Goal: Browse casually

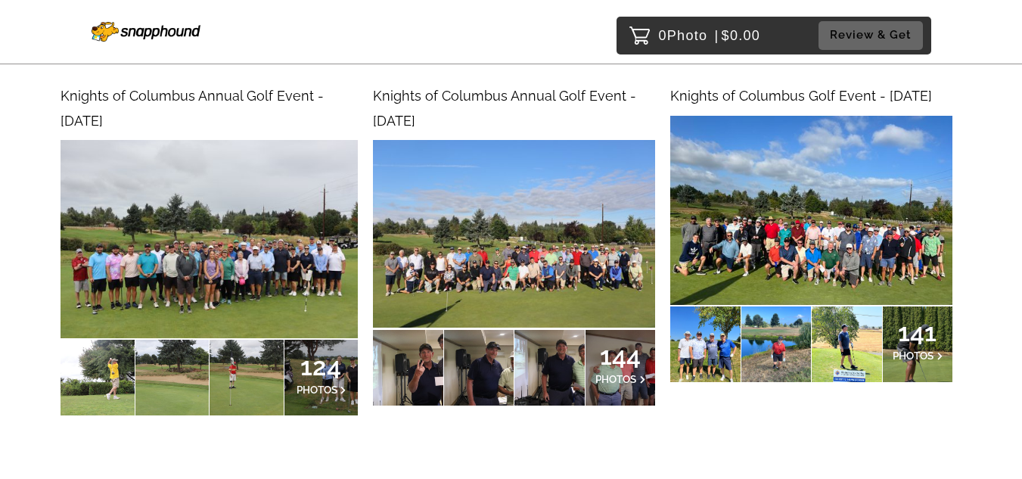
scroll to position [227, 0]
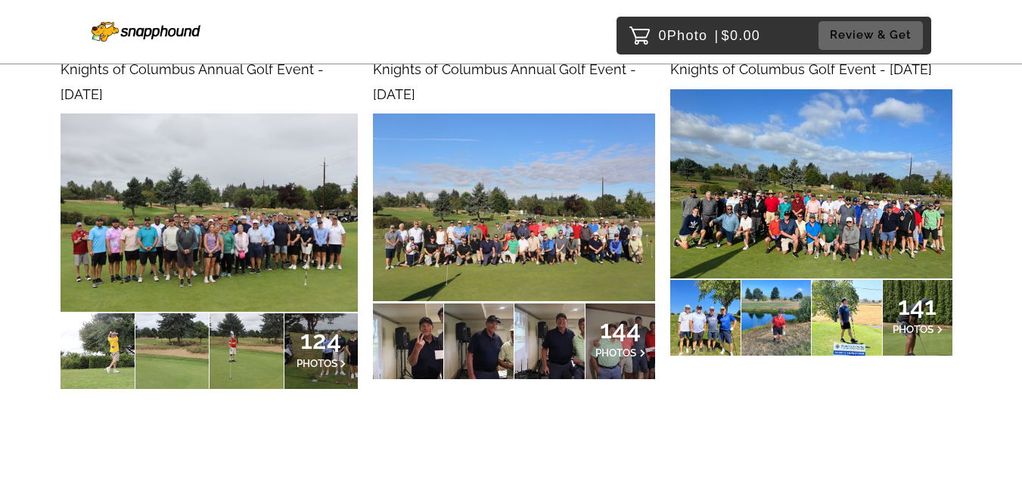
click at [194, 207] on img at bounding box center [209, 212] width 297 height 198
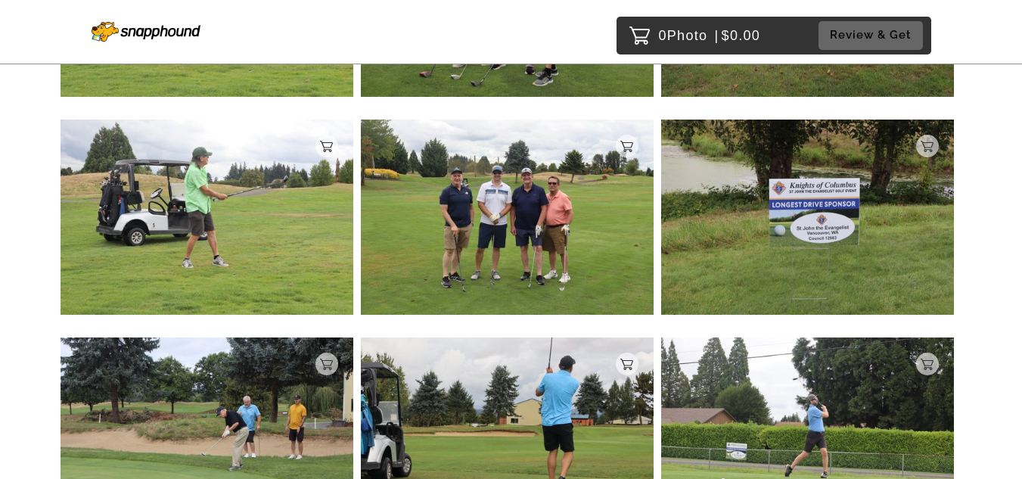
scroll to position [1513, 0]
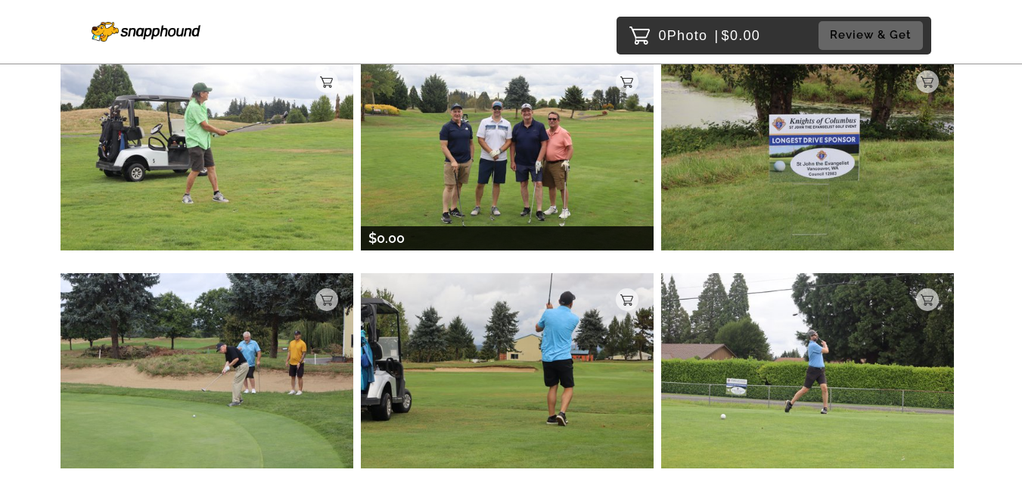
click at [487, 180] on img at bounding box center [507, 152] width 293 height 195
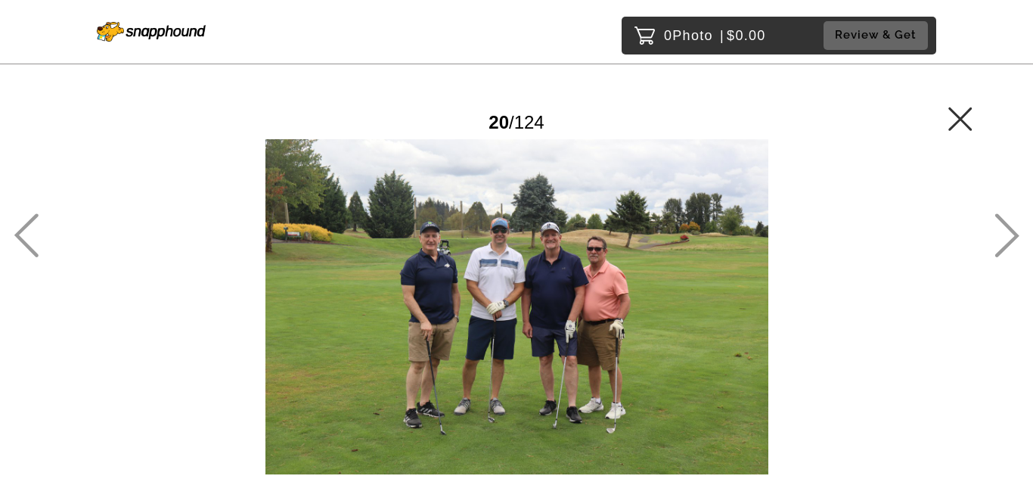
click at [958, 114] on icon at bounding box center [961, 119] width 24 height 24
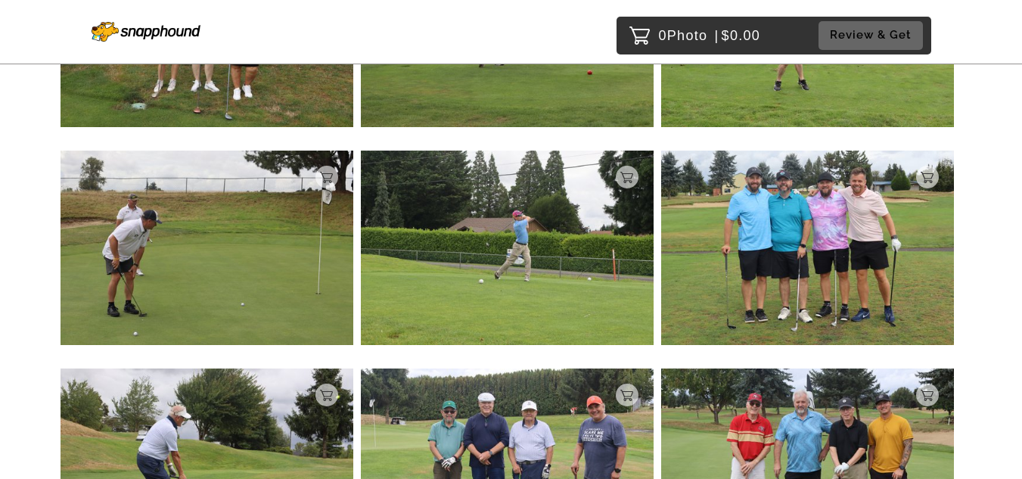
scroll to position [712, 0]
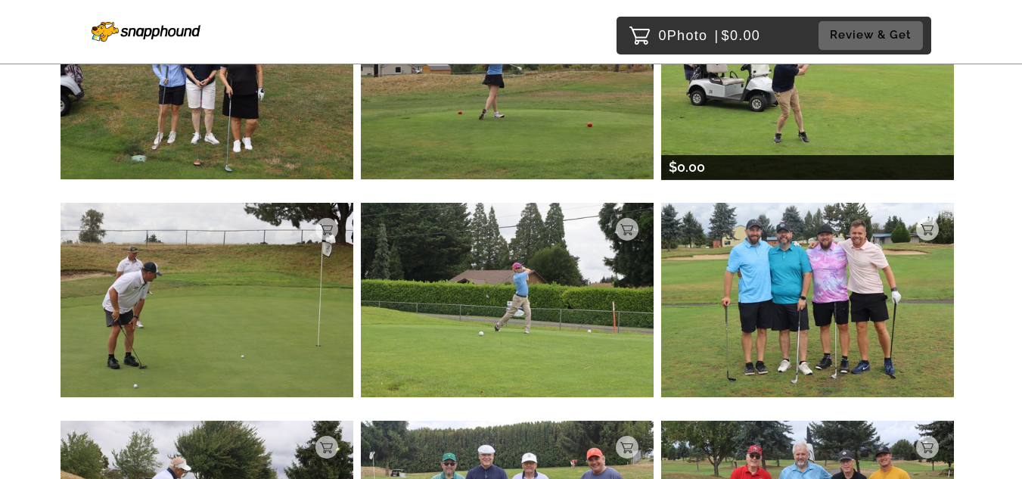
click at [796, 126] on img at bounding box center [807, 82] width 293 height 195
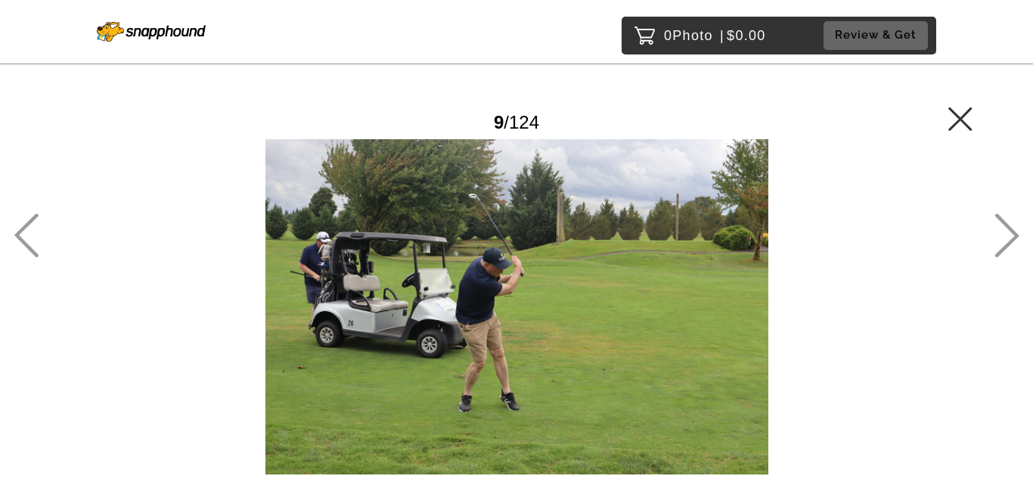
click at [962, 121] on icon at bounding box center [960, 118] width 23 height 23
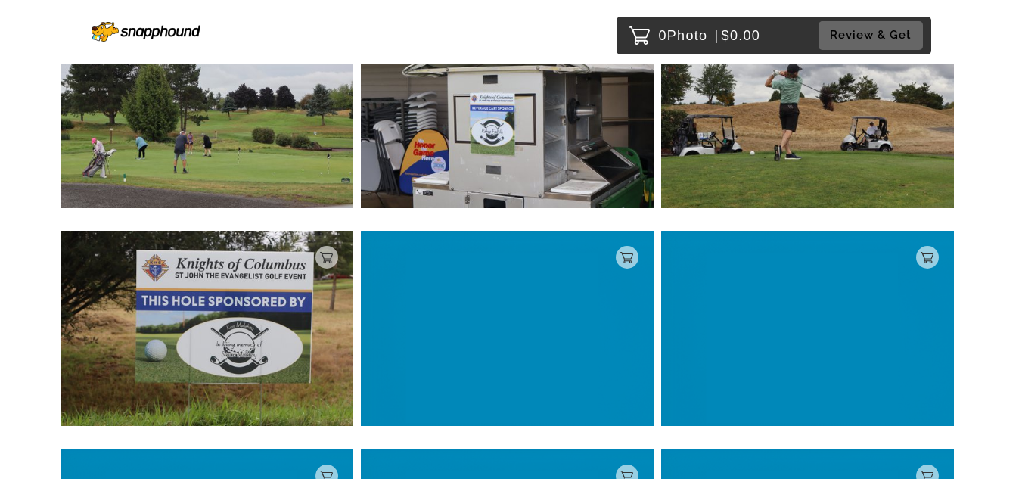
scroll to position [7550, 0]
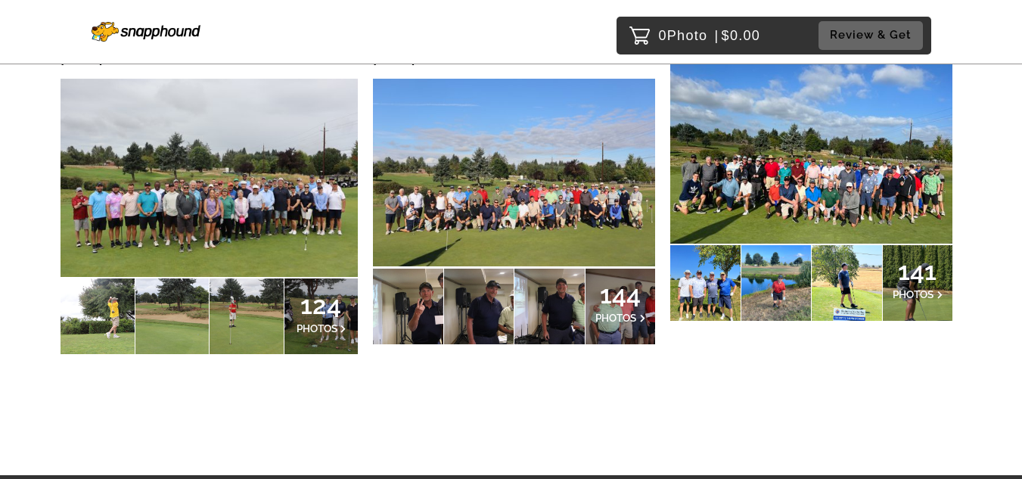
scroll to position [72, 0]
